Goal: Task Accomplishment & Management: Use online tool/utility

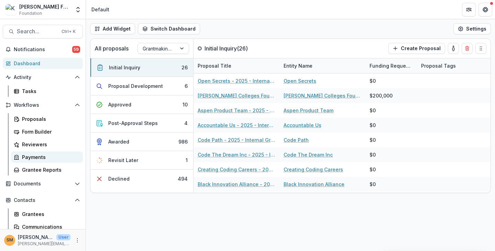
click at [34, 156] on div "Payments" at bounding box center [49, 157] width 55 height 7
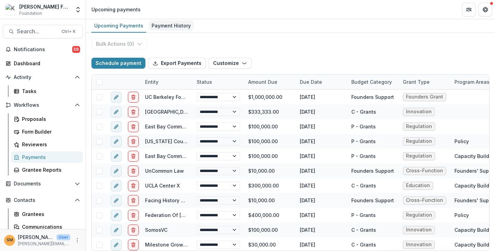
click at [169, 26] on div "Payment History" at bounding box center [171, 26] width 45 height 10
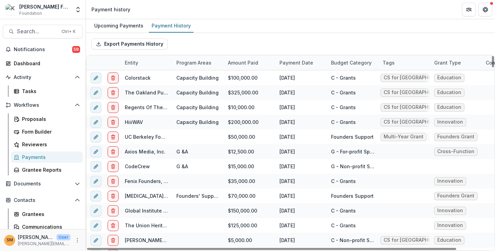
click at [394, 63] on div "Tags" at bounding box center [388, 62] width 20 height 7
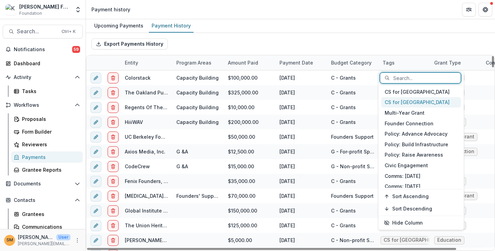
click at [401, 104] on div "CS for [GEOGRAPHIC_DATA]" at bounding box center [421, 102] width 80 height 11
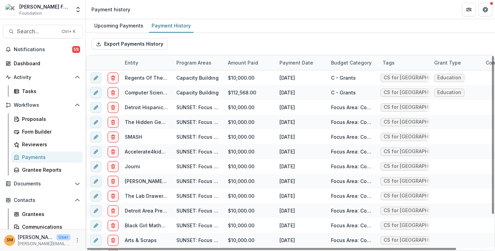
click at [375, 48] on div "Export Payments History" at bounding box center [290, 44] width 409 height 22
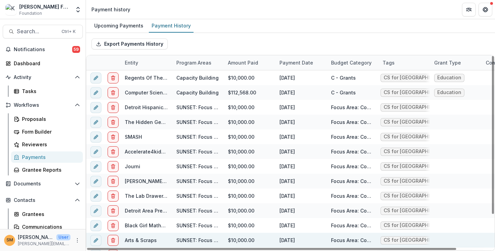
drag, startPoint x: 419, startPoint y: 249, endPoint x: 351, endPoint y: 240, distance: 69.4
click at [353, 250] on div at bounding box center [271, 249] width 369 height 2
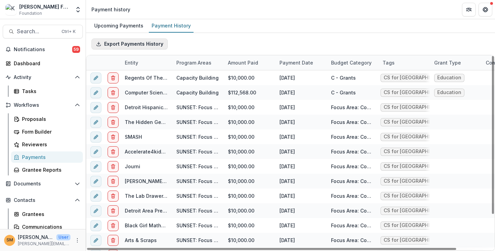
click at [135, 43] on button "Export Payments History" at bounding box center [129, 43] width 76 height 11
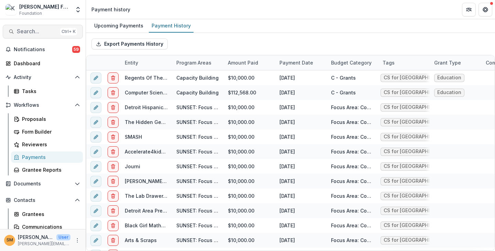
click at [30, 28] on span "Search..." at bounding box center [37, 31] width 41 height 7
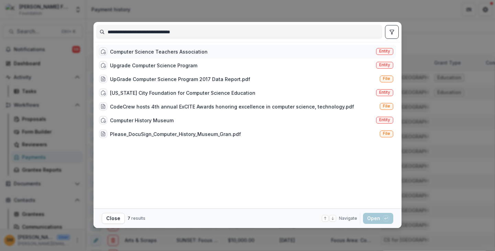
type input "**********"
click at [380, 50] on span "Entity" at bounding box center [384, 51] width 11 height 5
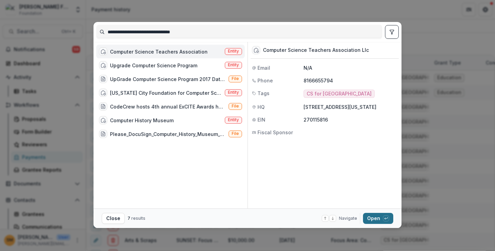
click at [372, 219] on button "Open with enter key" at bounding box center [378, 218] width 30 height 11
